Goal: Information Seeking & Learning: Find specific fact

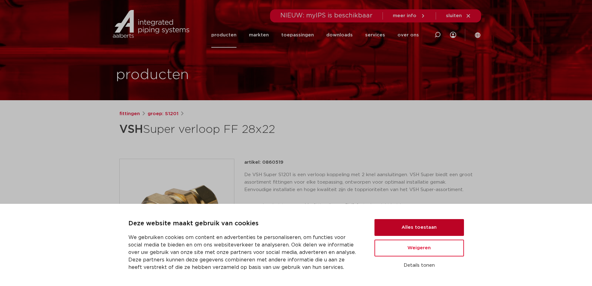
click at [423, 228] on button "Alles toestaan" at bounding box center [418, 227] width 89 height 17
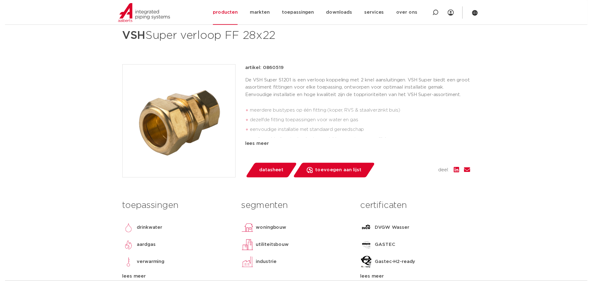
scroll to position [124, 0]
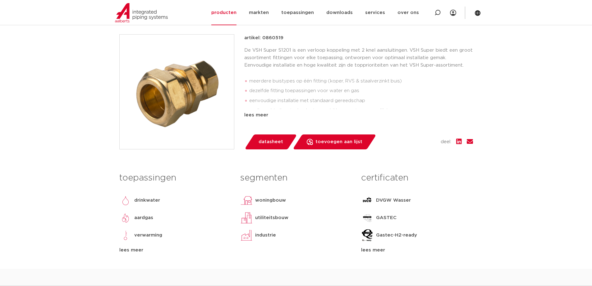
click at [268, 143] on span "datasheet" at bounding box center [270, 142] width 25 height 10
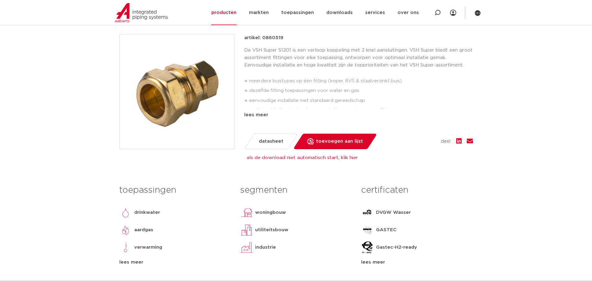
scroll to position [31, 0]
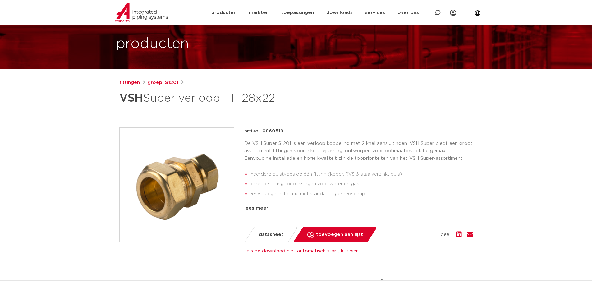
click at [437, 11] on icon at bounding box center [437, 13] width 6 height 6
type input "vsh super verloop ff"
click button "Zoeken" at bounding box center [0, 0] width 0 height 0
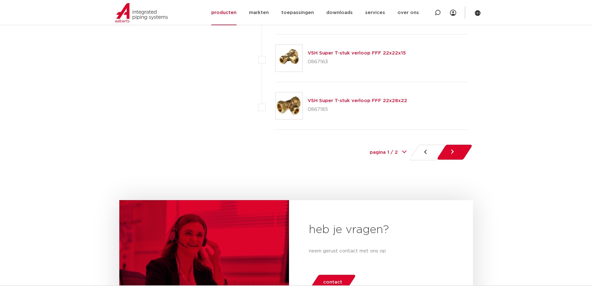
scroll to position [2827, 0]
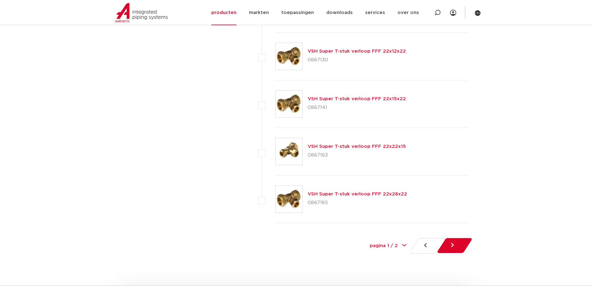
click at [455, 248] on link at bounding box center [455, 245] width 36 height 15
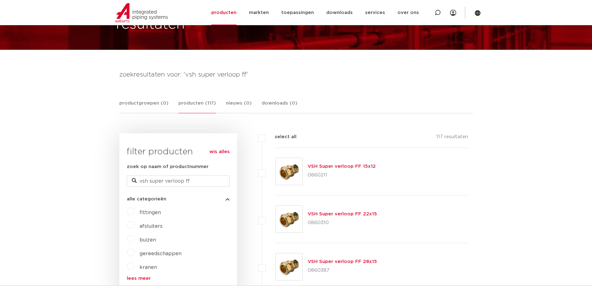
scroll to position [81, 0]
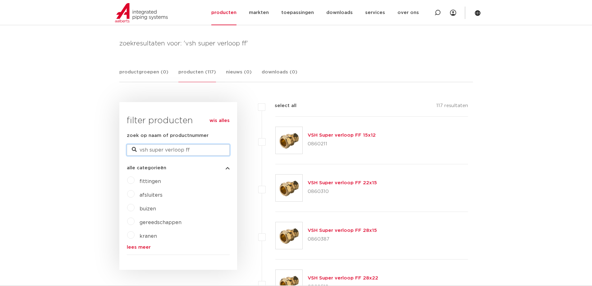
click at [196, 150] on input "vsh super verloop ff" at bounding box center [178, 149] width 103 height 11
drag, startPoint x: 192, startPoint y: 150, endPoint x: 126, endPoint y: 149, distance: 65.6
click at [127, 149] on input "vsh super verloop ff" at bounding box center [178, 149] width 103 height 11
type input "reduceer"
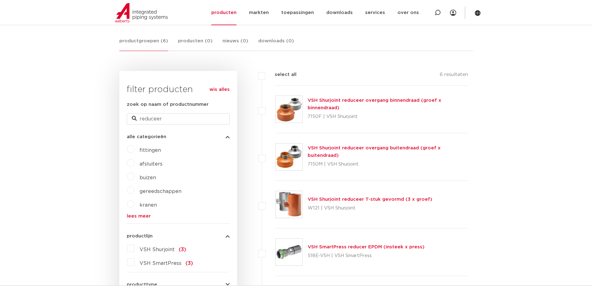
scroll to position [81, 0]
